Goal: Complete application form: Complete application form

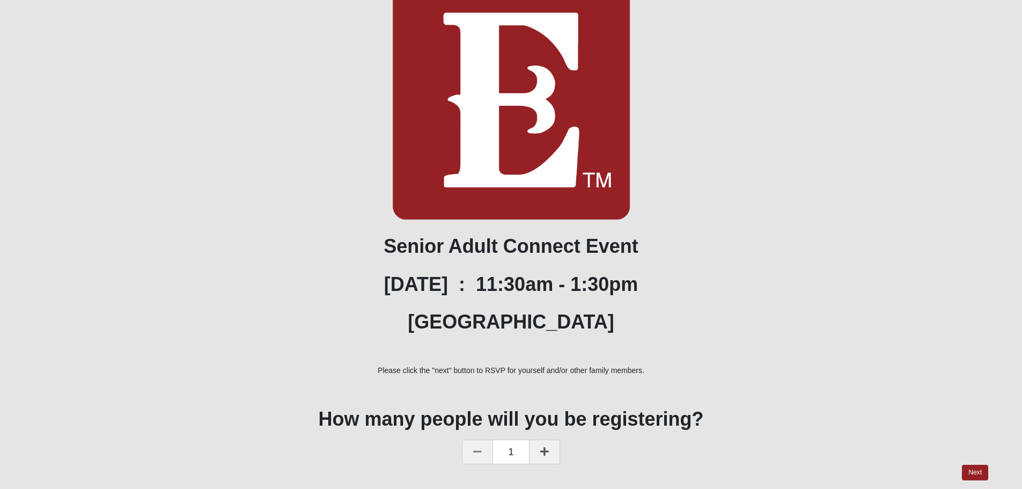
scroll to position [180, 0]
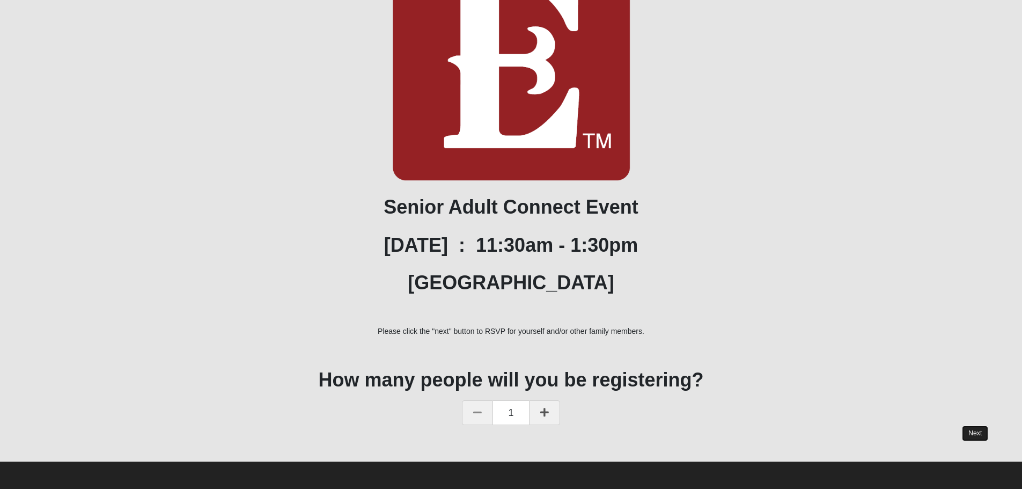
click at [968, 435] on link "Next" at bounding box center [975, 434] width 26 height 16
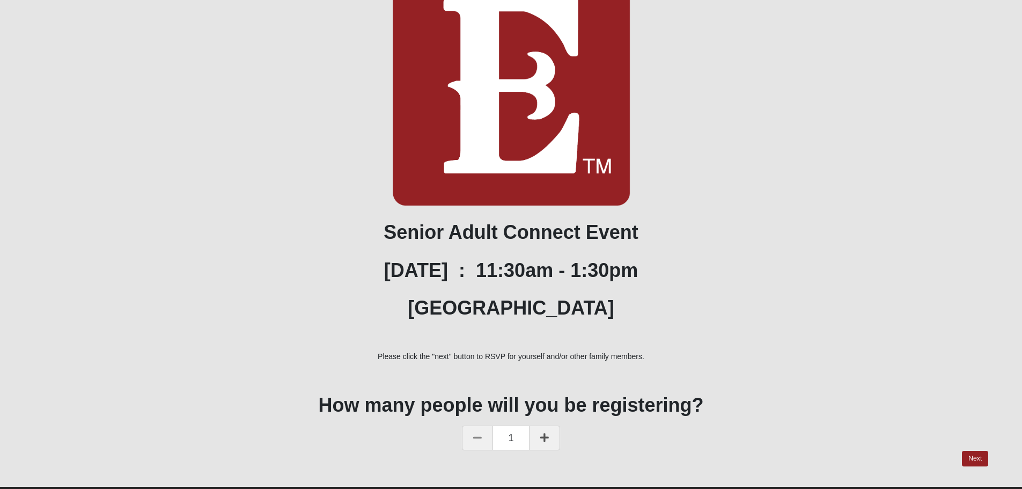
scroll to position [161, 0]
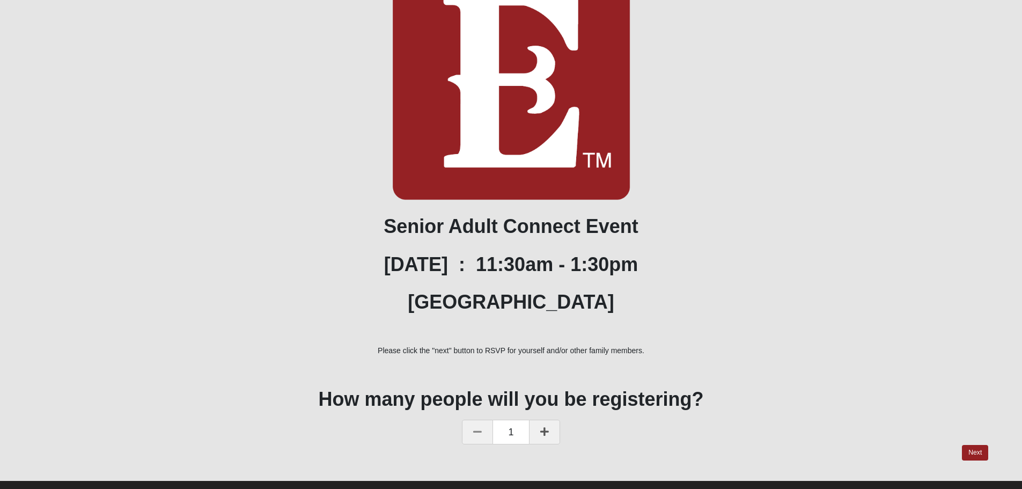
click at [550, 435] on link at bounding box center [544, 432] width 31 height 25
click at [975, 456] on link "Next" at bounding box center [975, 453] width 26 height 16
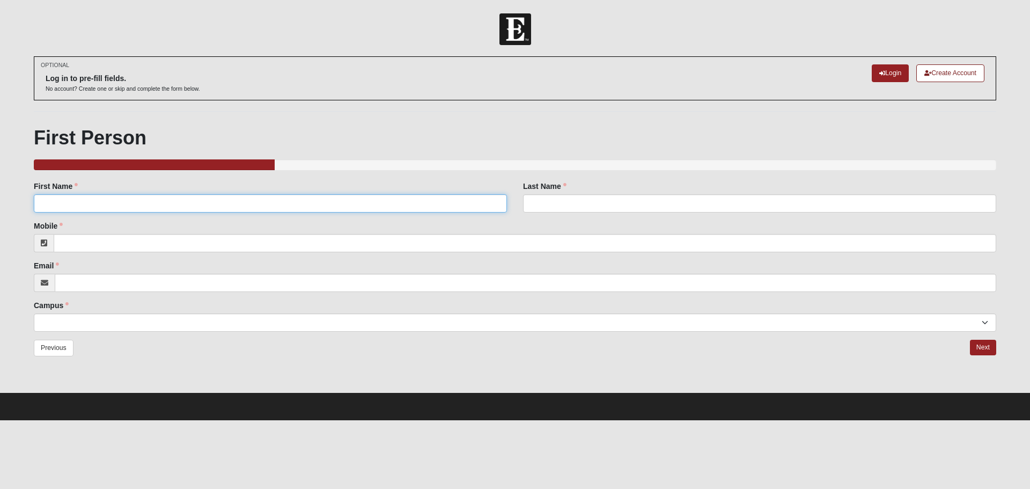
click at [129, 195] on input "First Name" at bounding box center [270, 203] width 473 height 18
type input "[PERSON_NAME]"
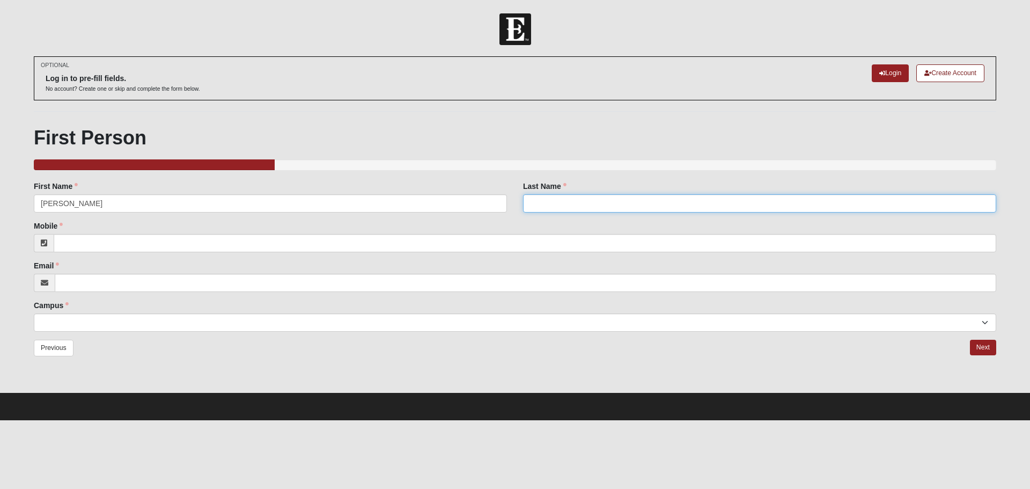
type input "Vegliacich"
type input "9043659954"
type input "[EMAIL_ADDRESS][DOMAIN_NAME]"
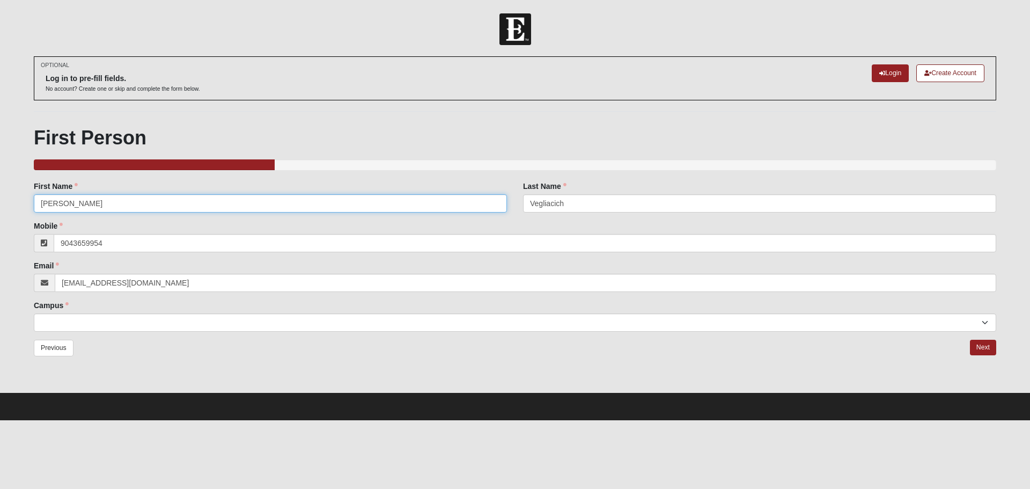
type input "[PHONE_NUMBER]"
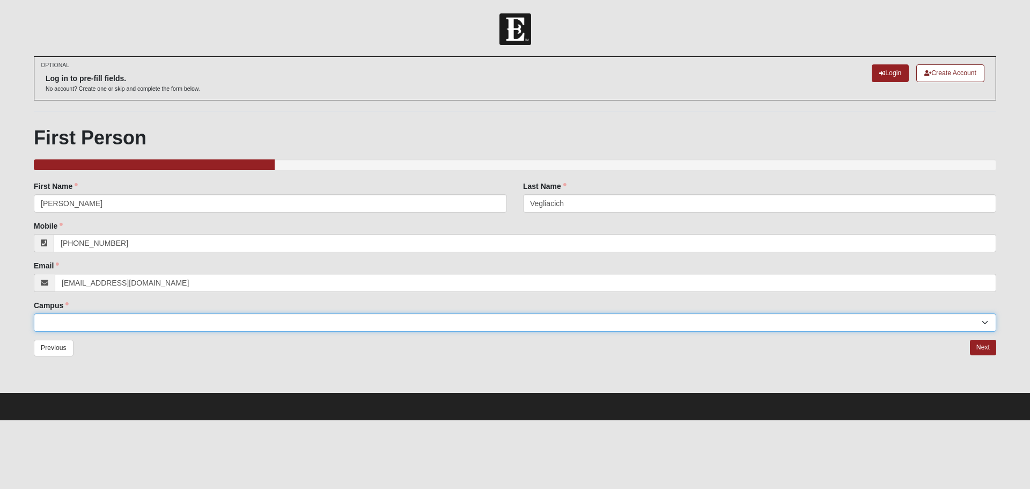
click at [124, 321] on select "[GEOGRAPHIC_DATA] [GEOGRAPHIC_DATA] (Coming Soon) Eleven22 Online [PERSON_NAME]…" at bounding box center [515, 322] width 963 height 18
select select "5"
click at [34, 313] on select "[GEOGRAPHIC_DATA] [GEOGRAPHIC_DATA] (Coming Soon) Eleven22 Online [PERSON_NAME]…" at bounding box center [515, 322] width 963 height 18
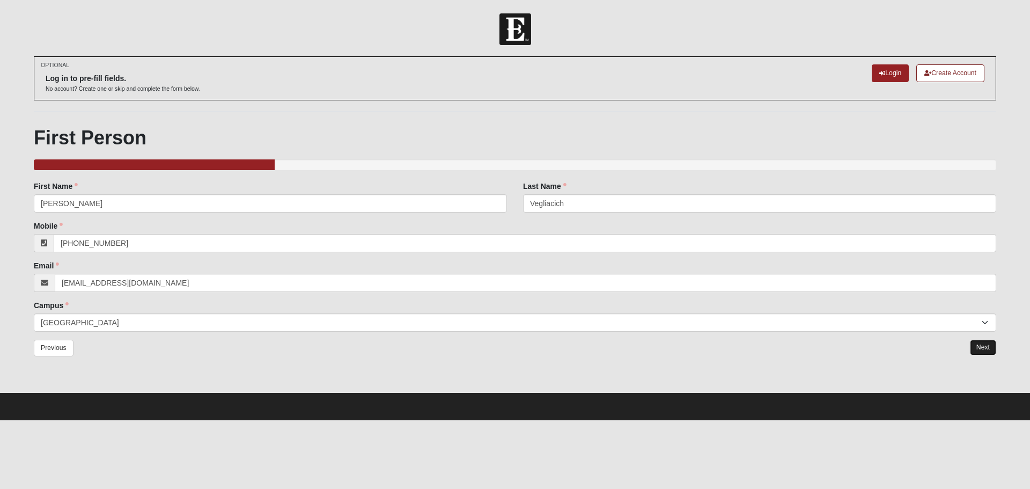
click at [991, 345] on link "Next" at bounding box center [983, 348] width 26 height 16
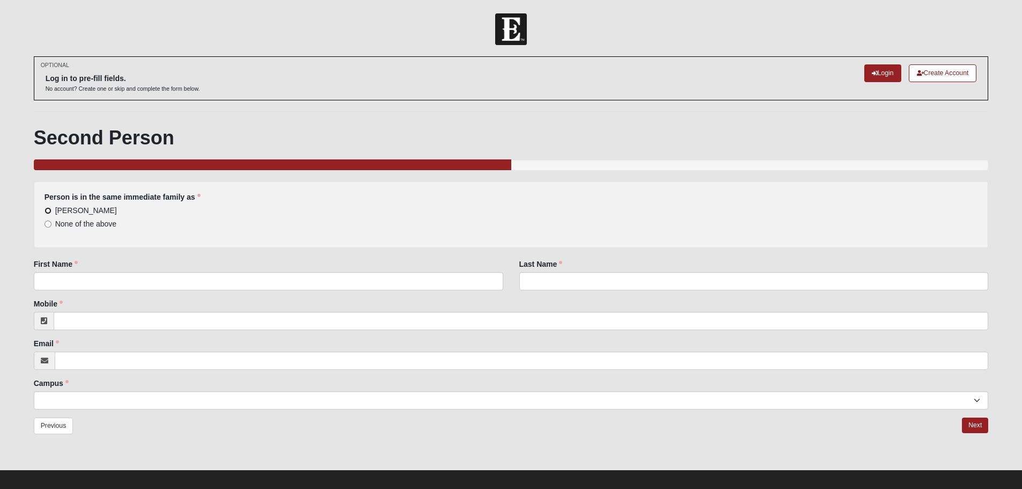
click at [47, 209] on input "[PERSON_NAME]" at bounding box center [48, 210] width 7 height 7
radio input "true"
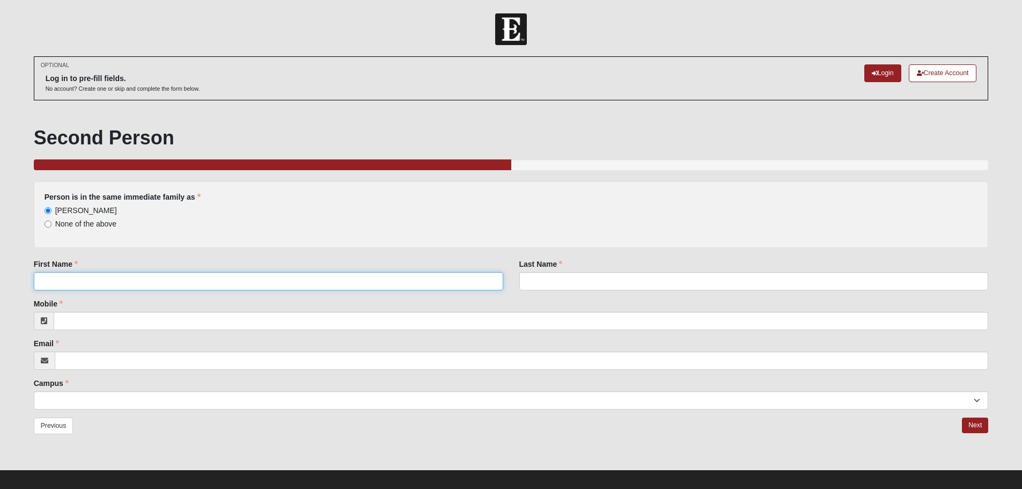
click at [92, 279] on input "First Name" at bounding box center [269, 281] width 470 height 18
type input "[PERSON_NAME]"
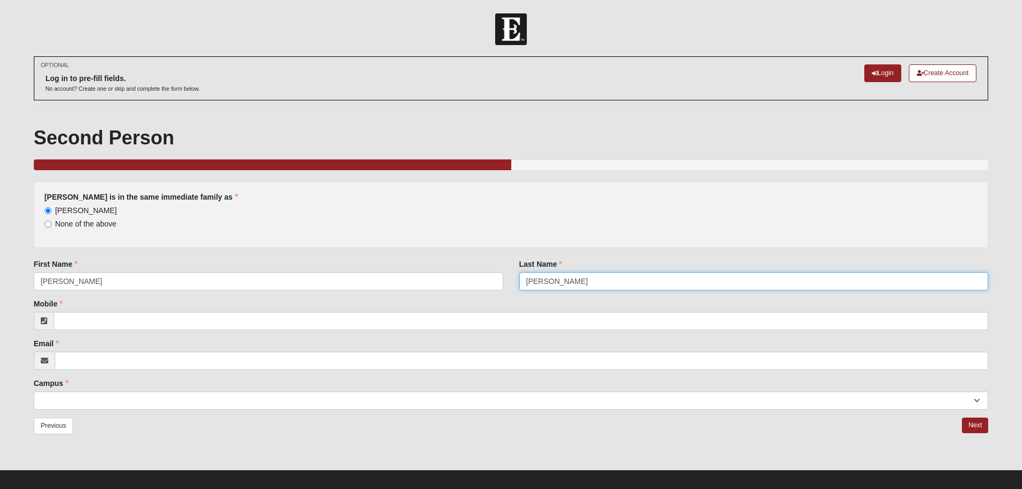
type input "[PERSON_NAME]"
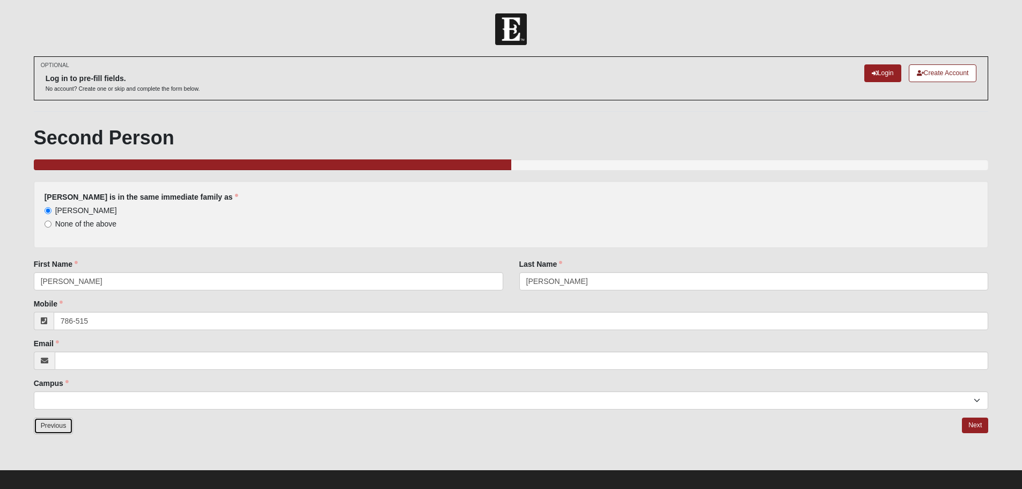
type input "786515"
click at [48, 429] on link "Previous" at bounding box center [54, 426] width 40 height 17
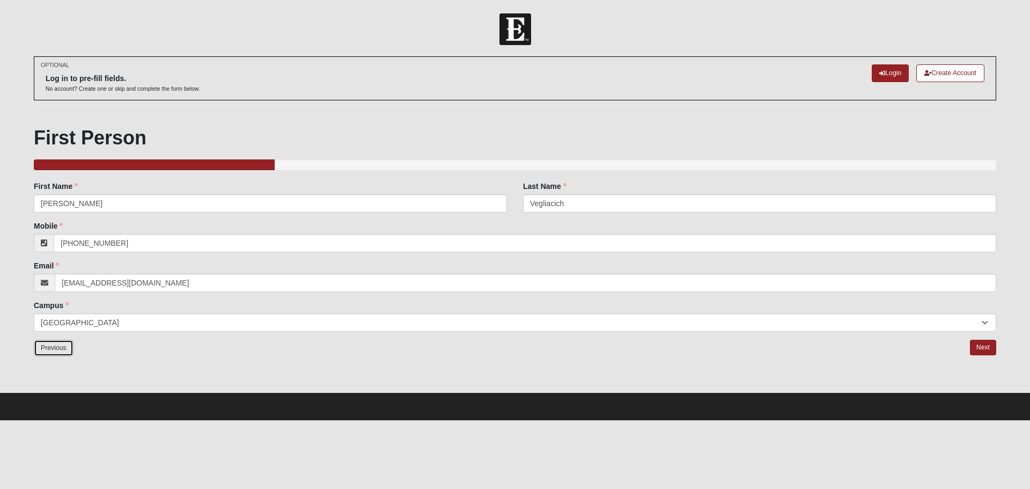
click at [62, 352] on link "Previous" at bounding box center [54, 348] width 40 height 17
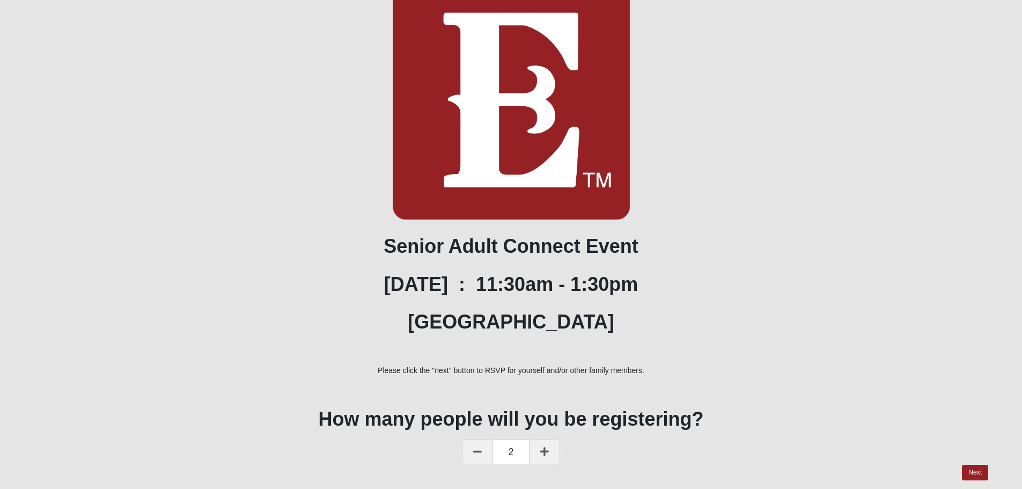
scroll to position [180, 0]
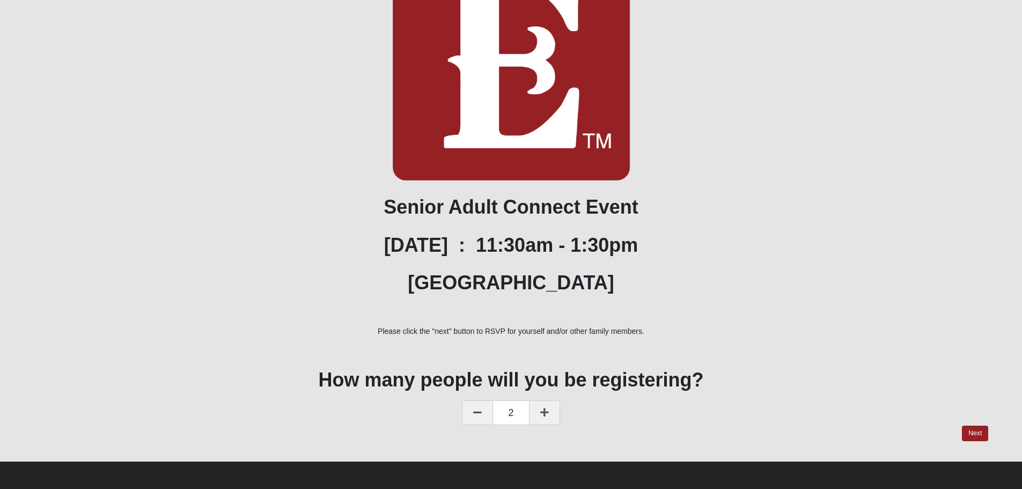
click at [485, 419] on link at bounding box center [477, 412] width 31 height 25
click at [969, 435] on link "Next" at bounding box center [975, 434] width 26 height 16
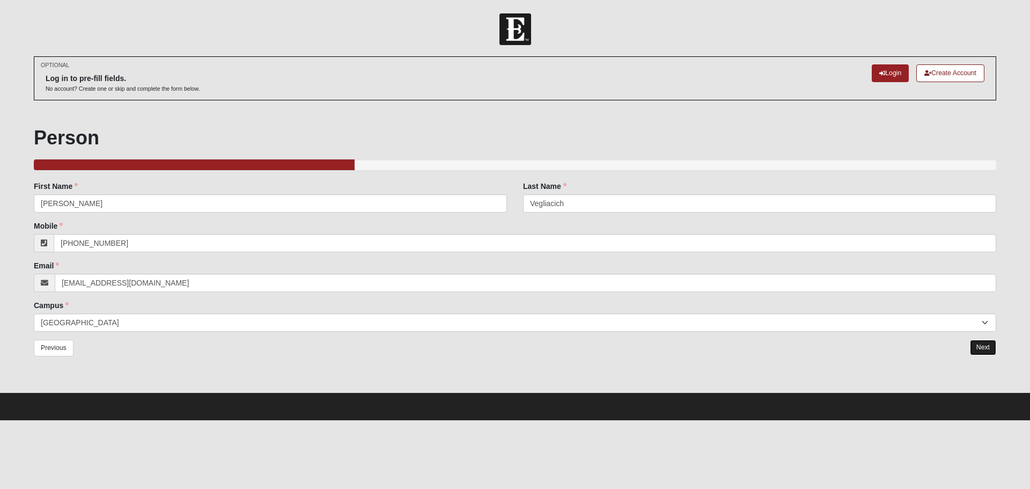
click at [984, 347] on link "Next" at bounding box center [983, 348] width 26 height 16
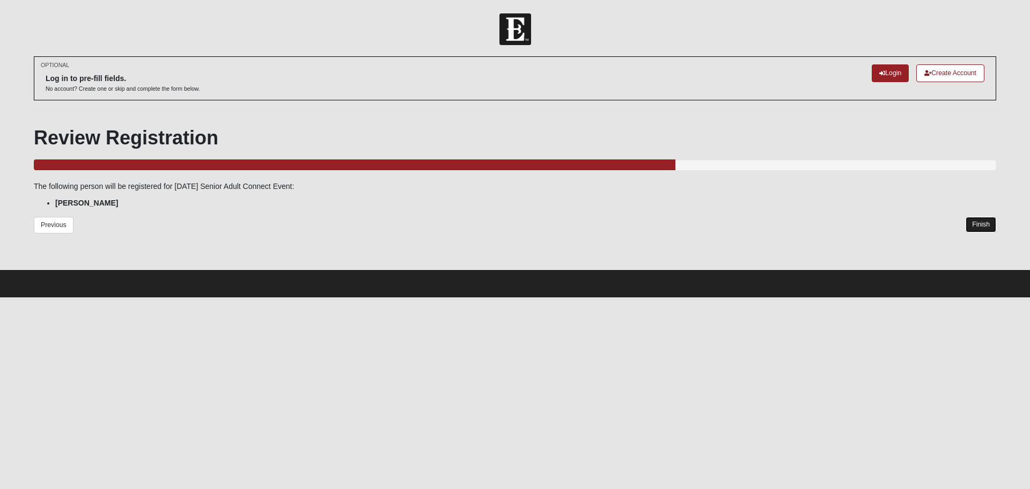
click at [986, 224] on link "Finish" at bounding box center [981, 225] width 31 height 16
